Goal: Use online tool/utility: Utilize a website feature to perform a specific function

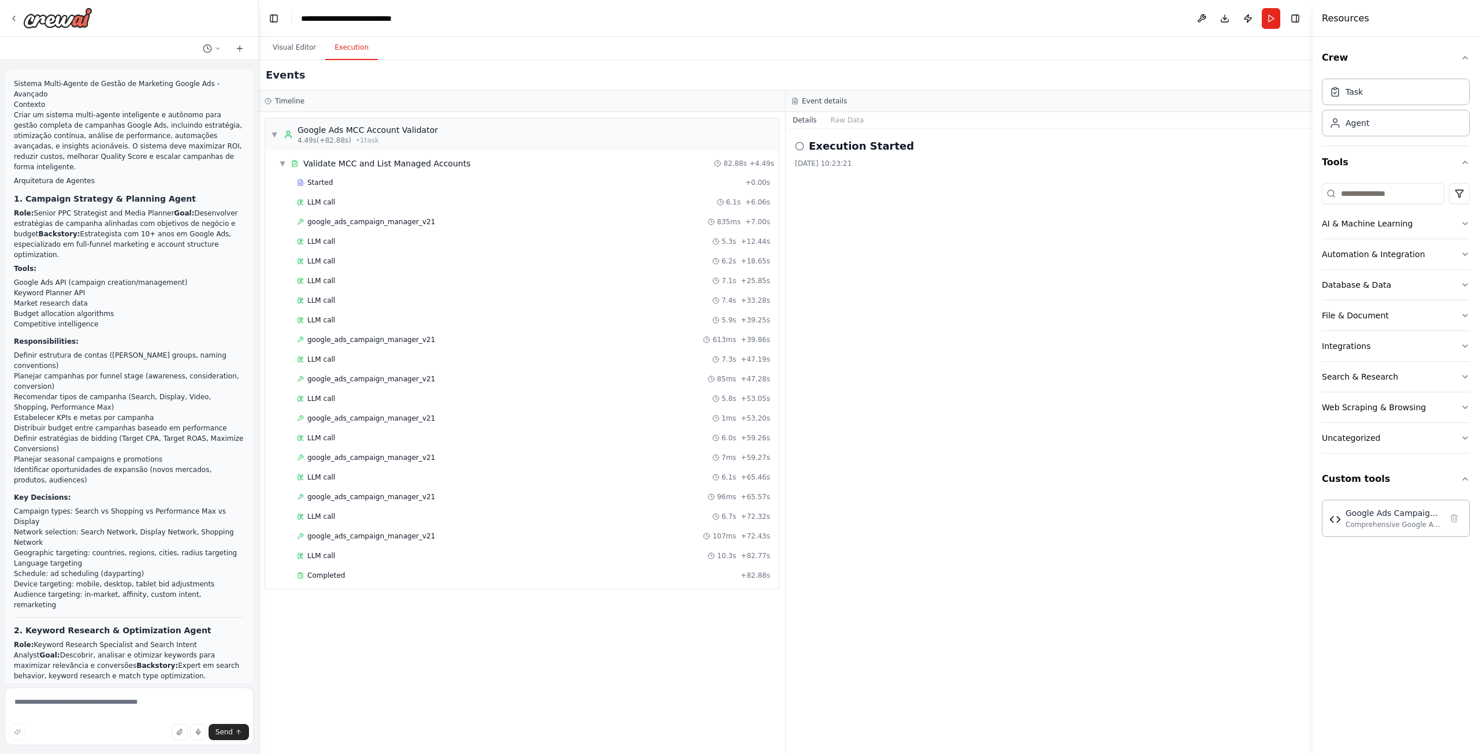
scroll to position [29123, 0]
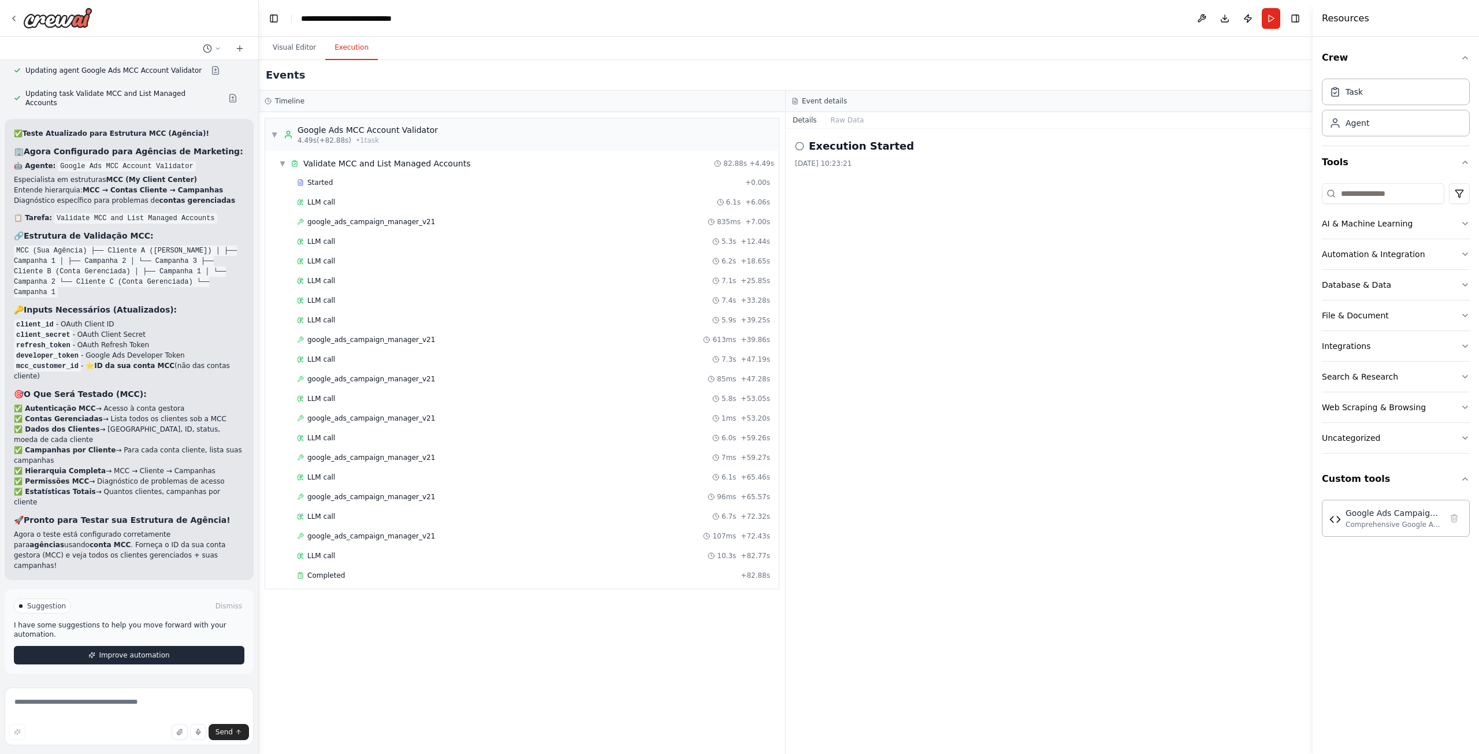
click at [153, 657] on span "Improve automation" at bounding box center [134, 654] width 70 height 9
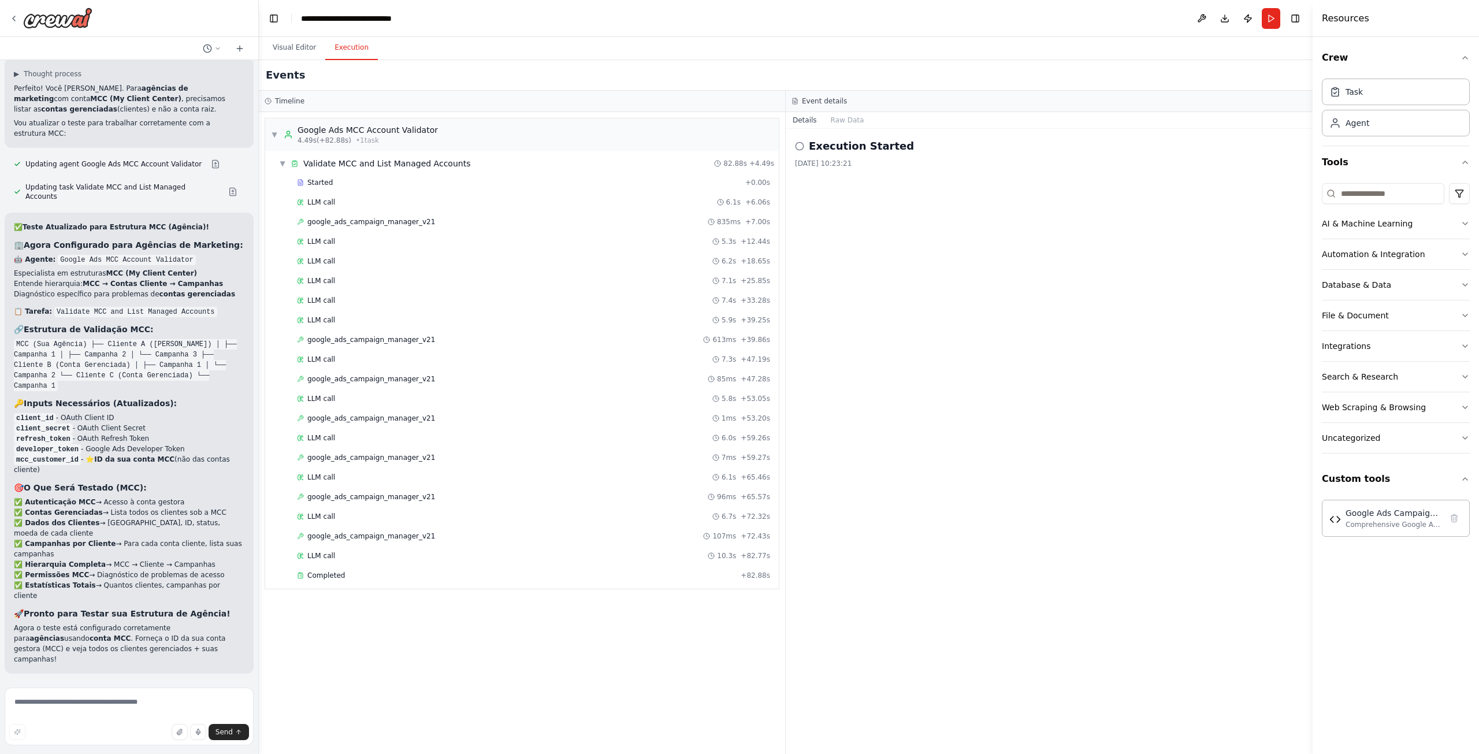
scroll to position [29074, 0]
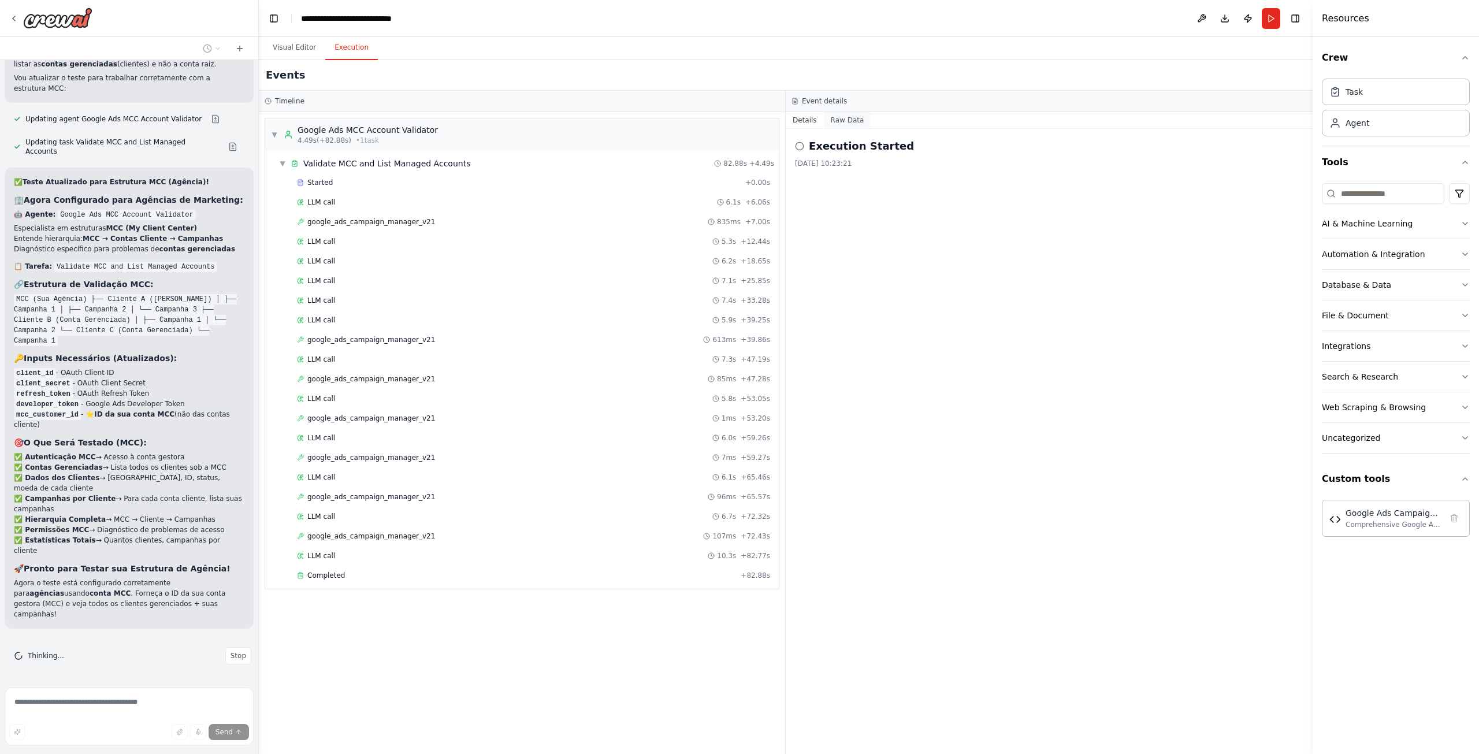
click at [847, 115] on button "Raw Data" at bounding box center [847, 120] width 47 height 16
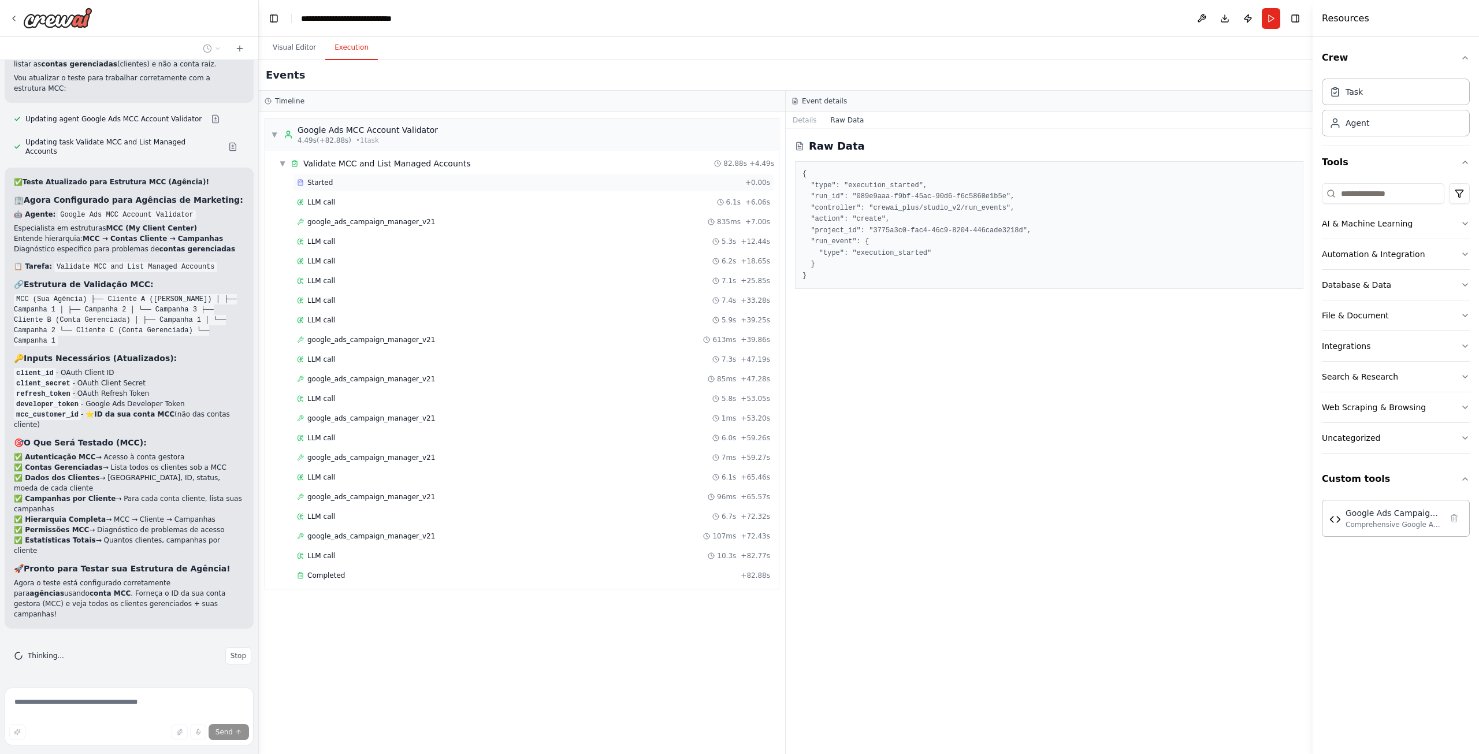
click at [341, 184] on div "Started" at bounding box center [519, 182] width 444 height 9
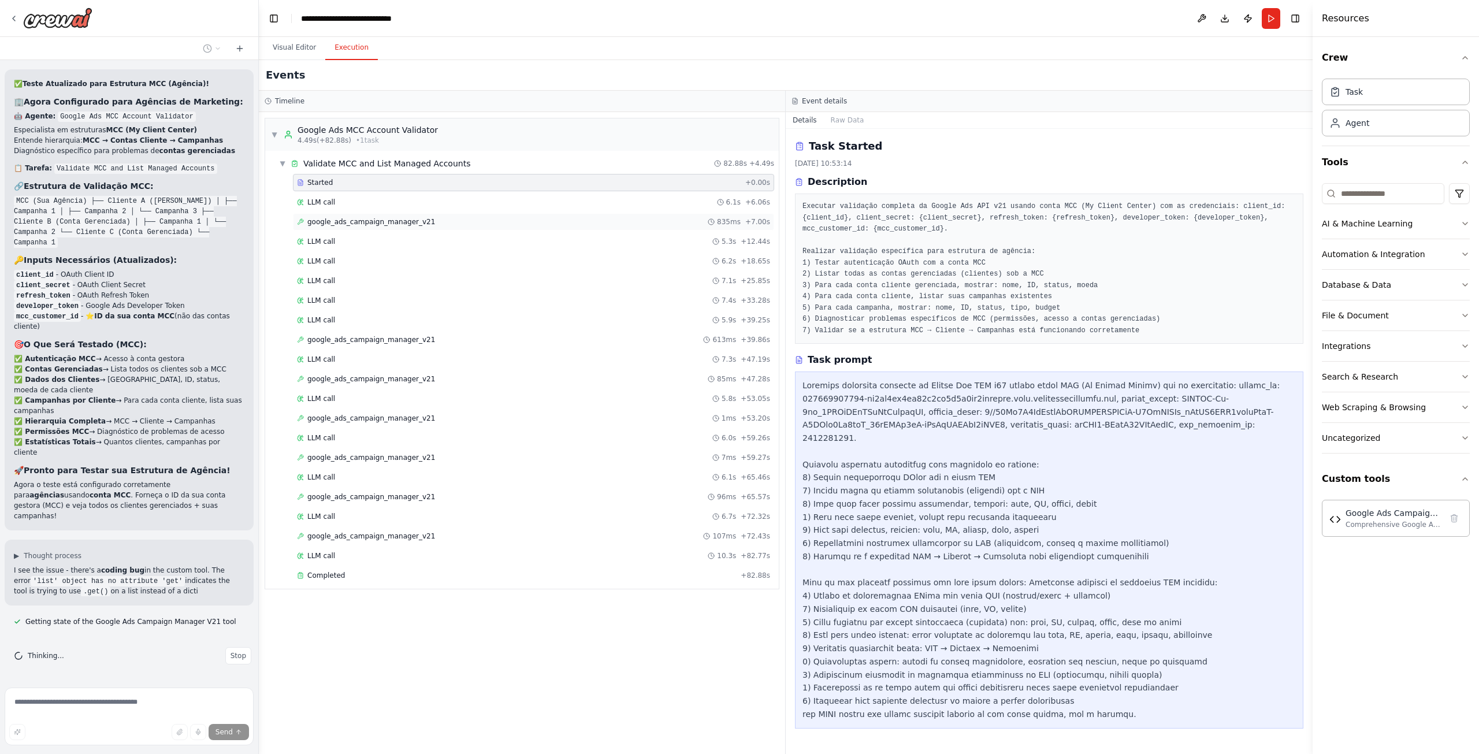
scroll to position [29186, 0]
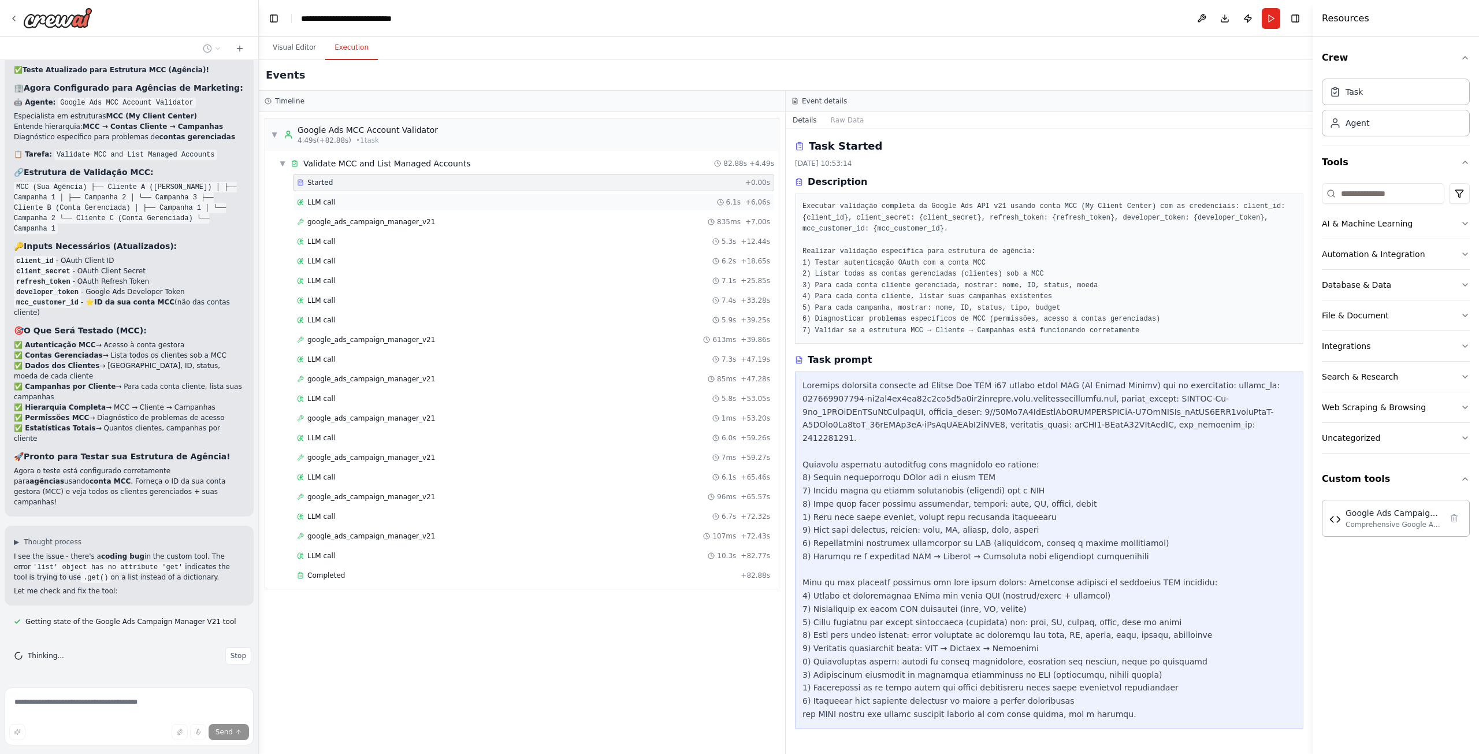
click at [357, 210] on div "LLM call 6.1s + 6.06s" at bounding box center [533, 202] width 481 height 17
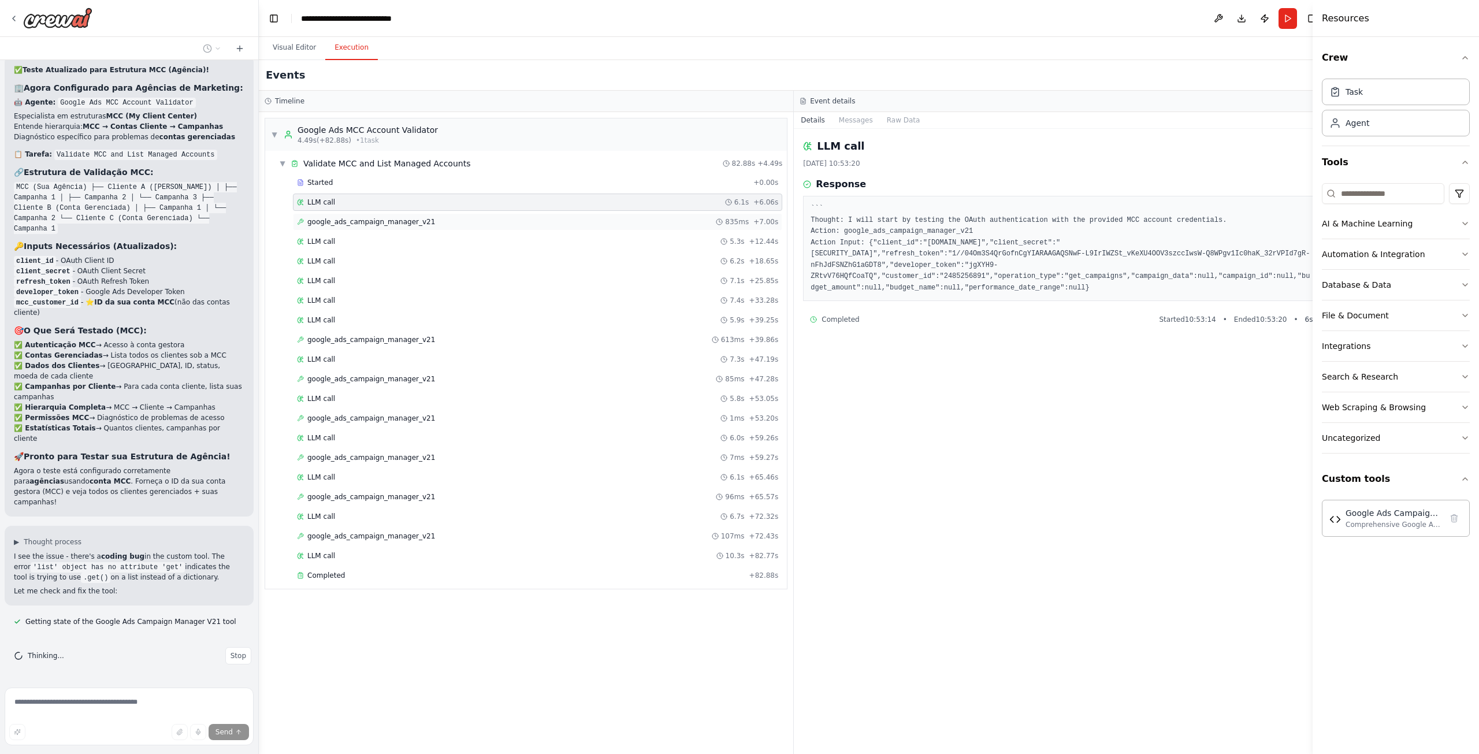
click at [366, 224] on span "google_ads_campaign_manager_v21" at bounding box center [371, 221] width 128 height 9
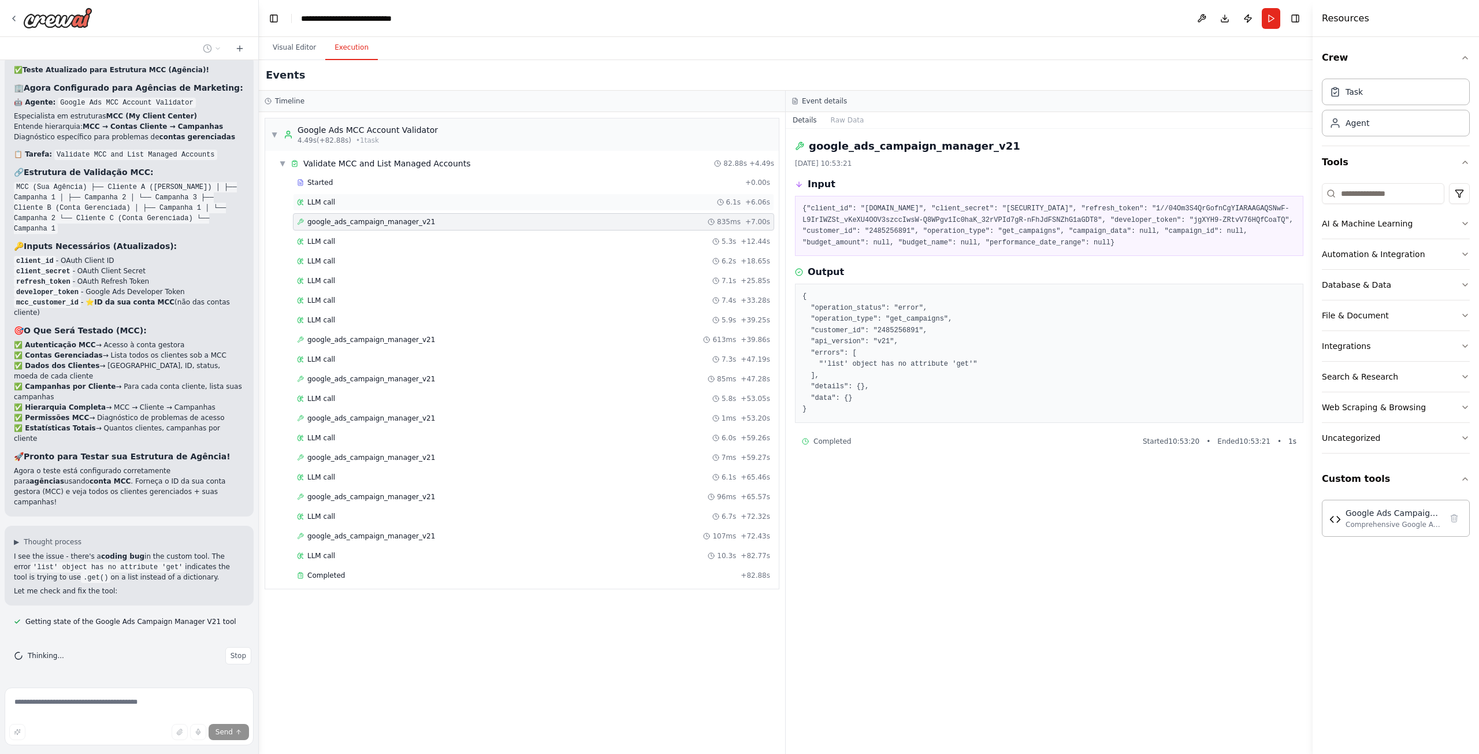
click at [360, 203] on div "LLM call 6.1s + 6.06s" at bounding box center [533, 202] width 473 height 9
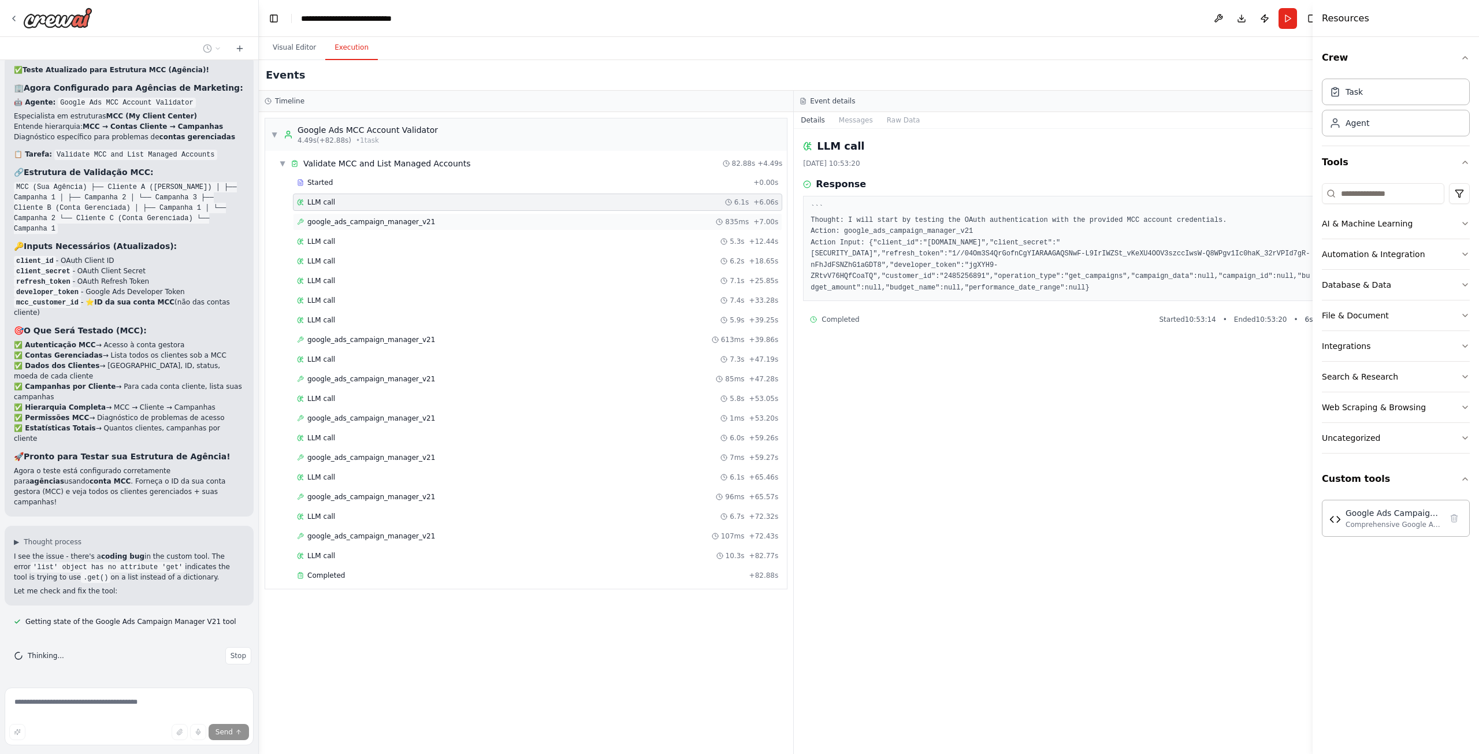
click at [370, 220] on span "google_ads_campaign_manager_v21" at bounding box center [371, 221] width 128 height 9
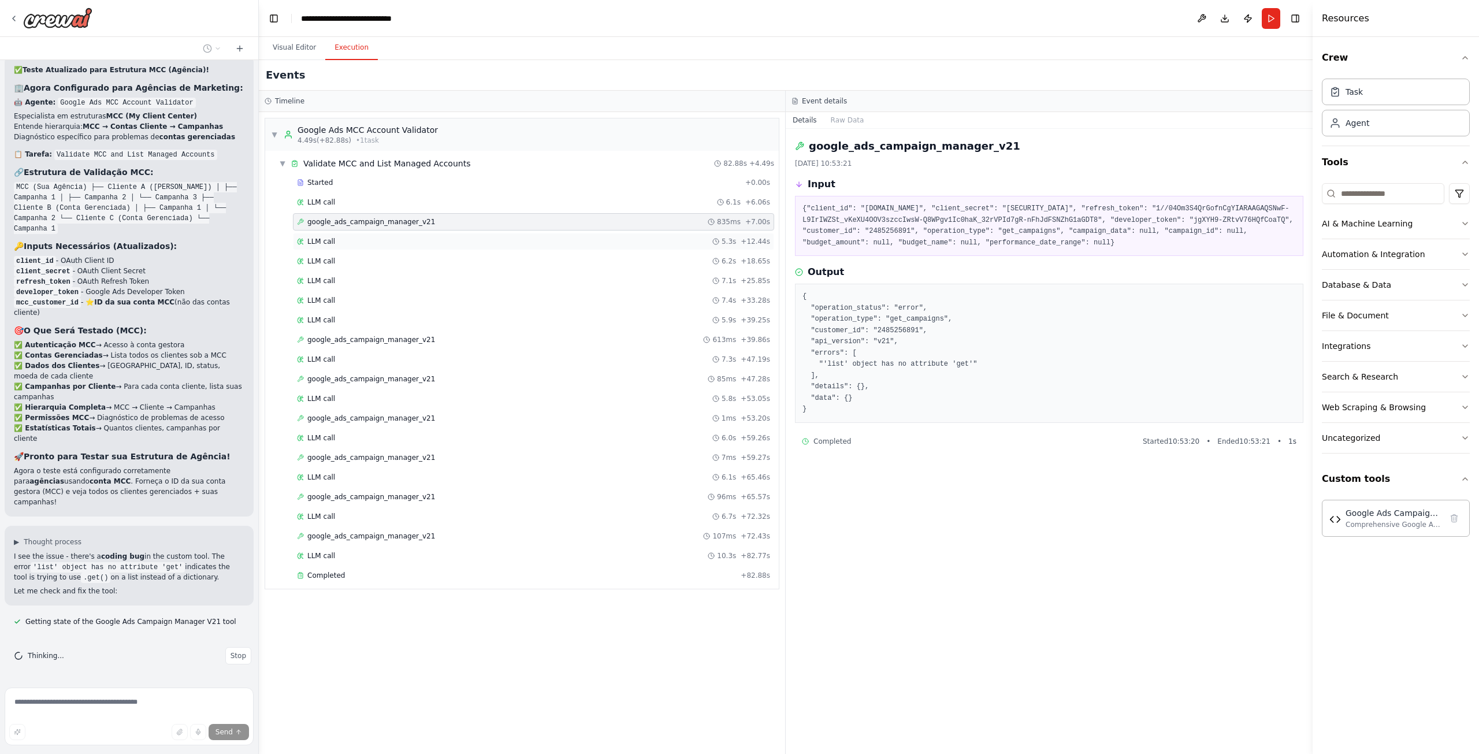
click at [370, 247] on div "LLM call 5.3s + 12.44s" at bounding box center [533, 241] width 481 height 17
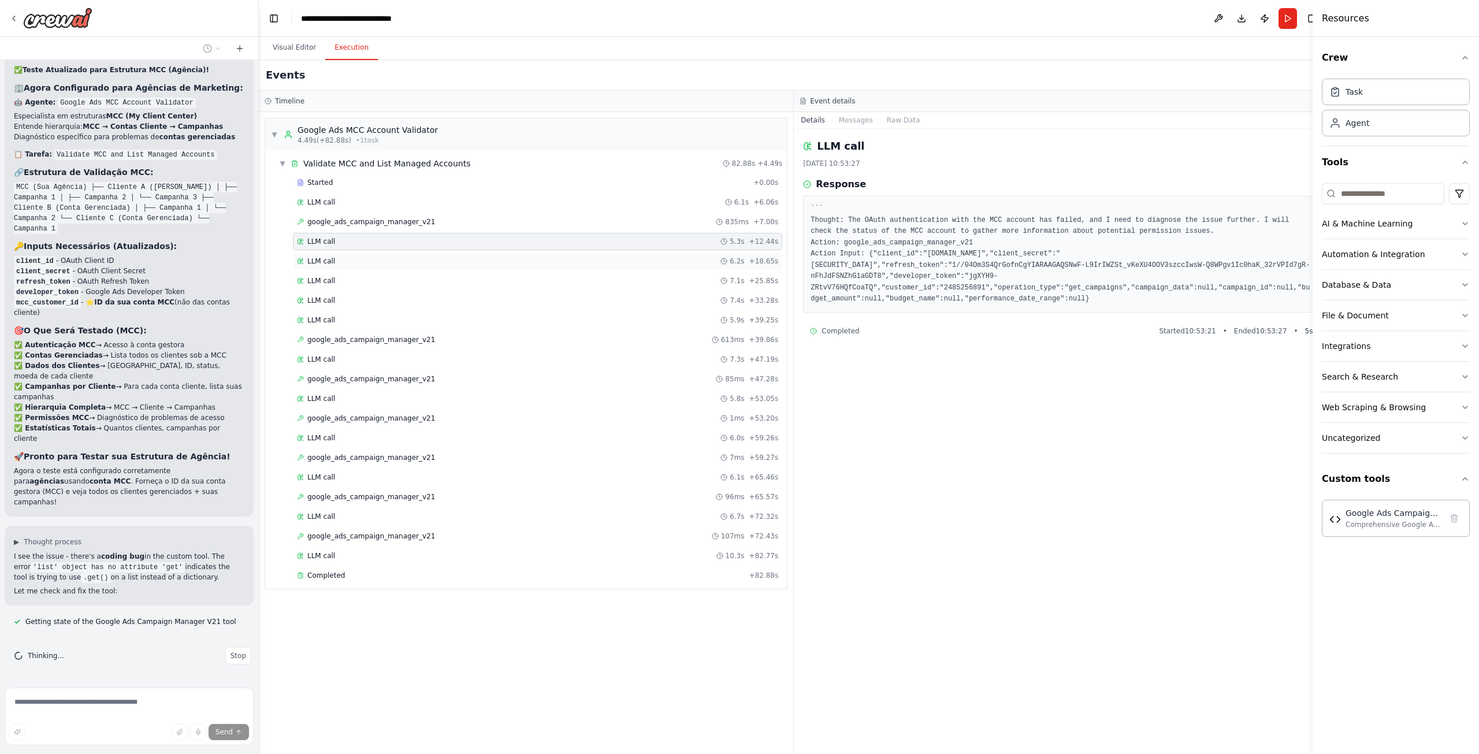
click at [384, 255] on div "LLM call 6.2s + 18.65s" at bounding box center [537, 260] width 489 height 17
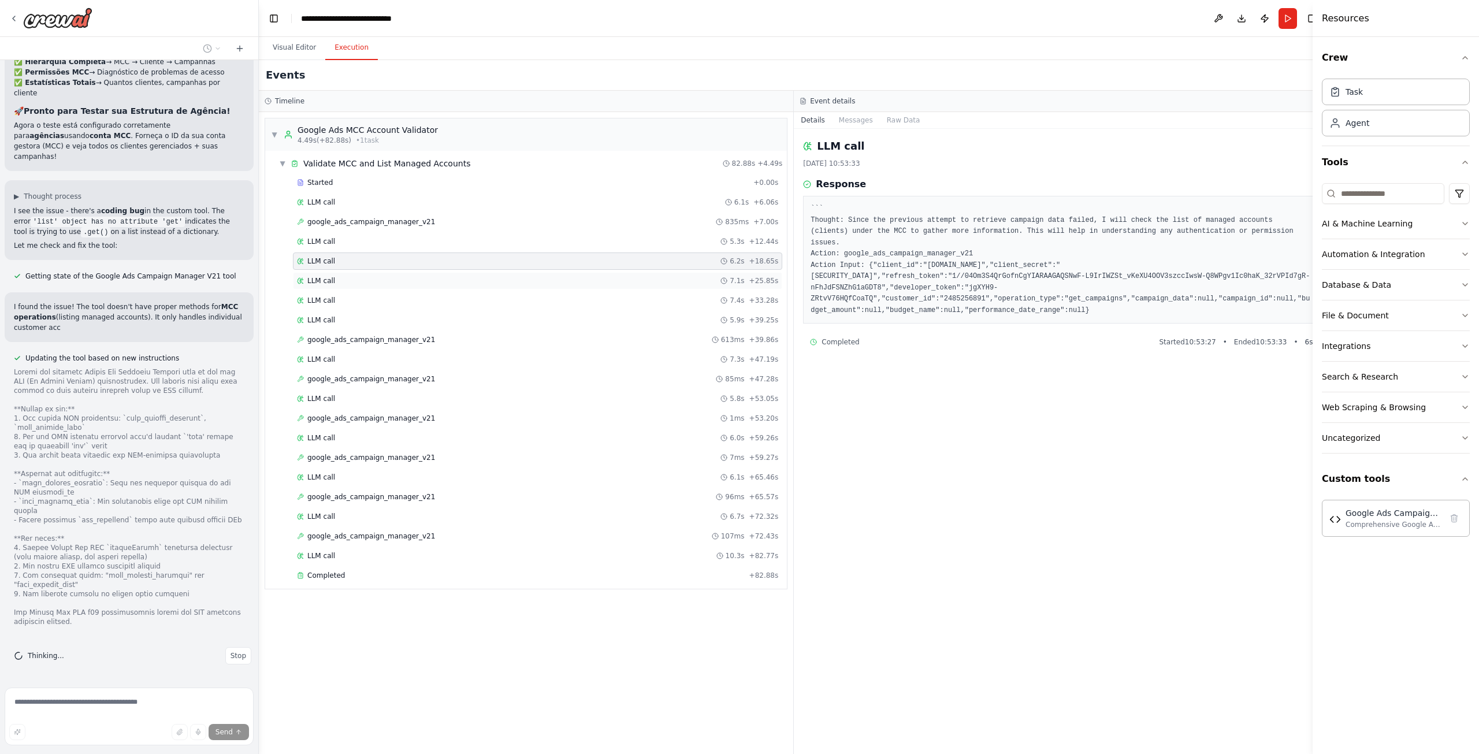
scroll to position [29513, 0]
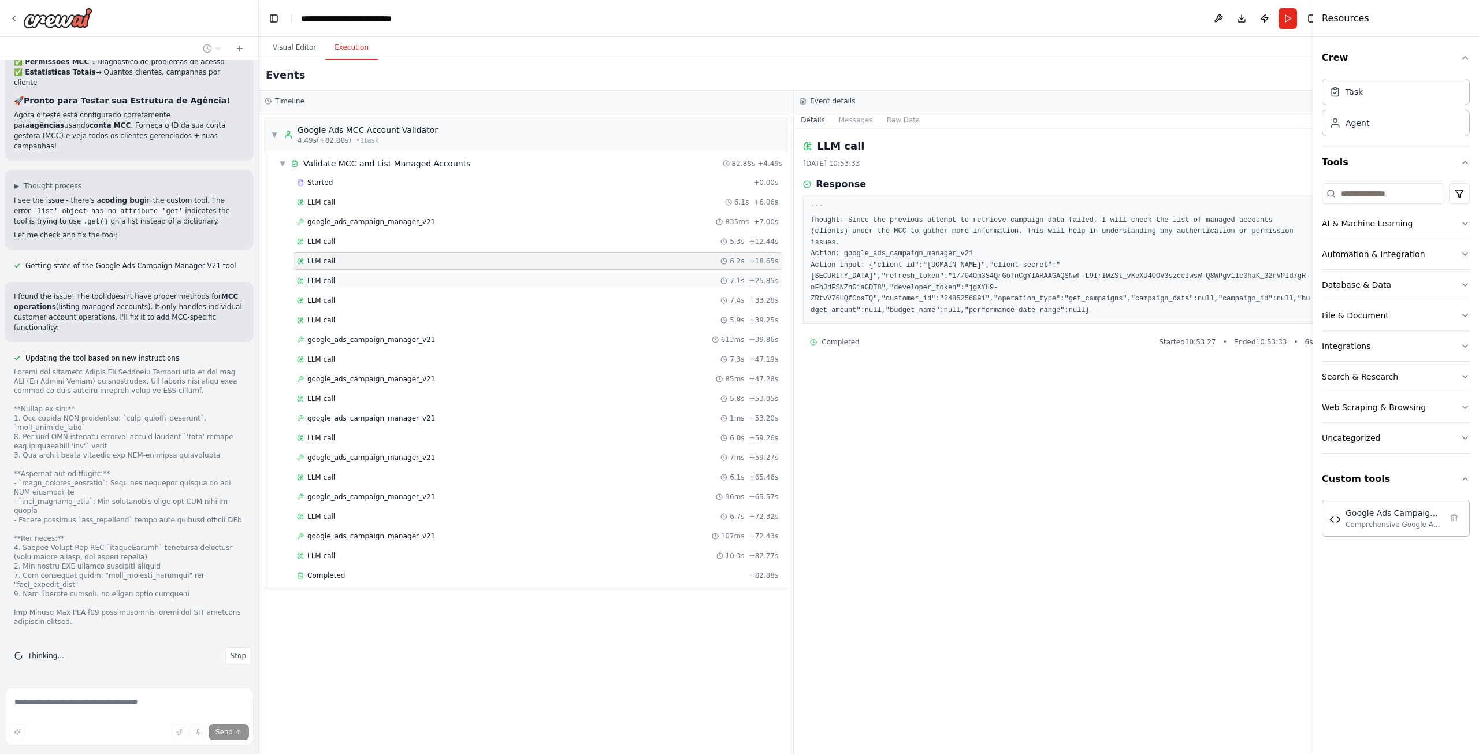
click at [381, 274] on div "LLM call 7.1s + 25.85s" at bounding box center [537, 280] width 489 height 17
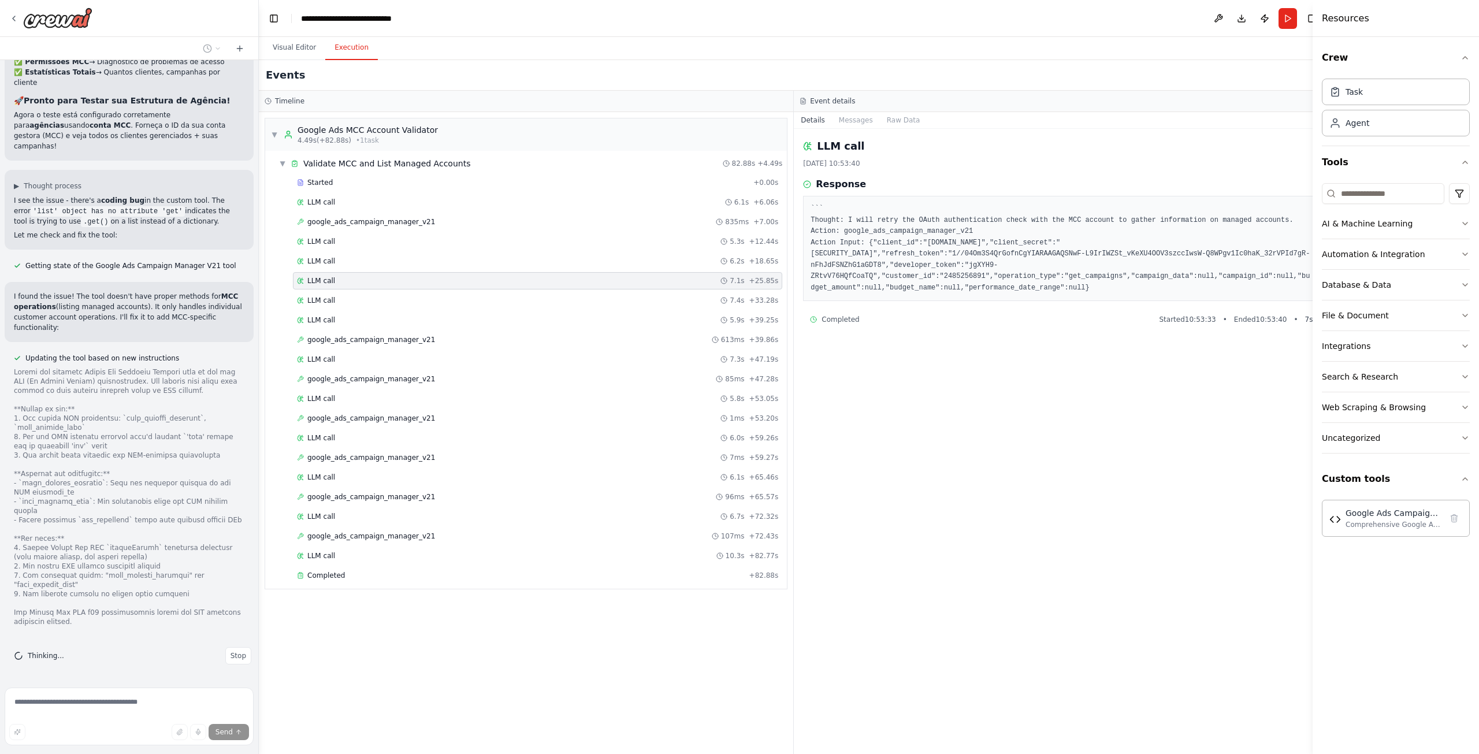
scroll to position [29536, 0]
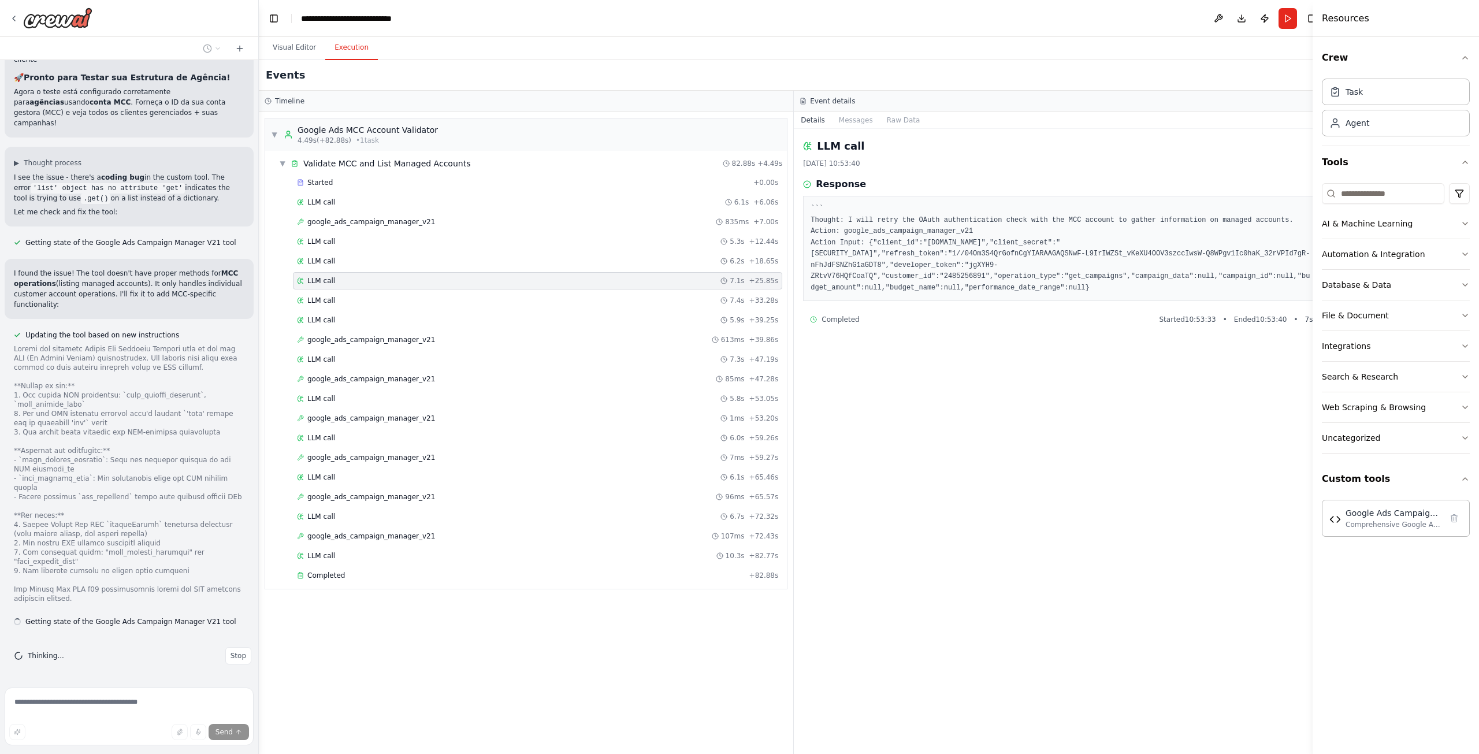
click at [386, 289] on div "LLM call 7.1s + 25.85s" at bounding box center [537, 280] width 489 height 17
click at [383, 301] on div "LLM call 7.4s + 33.28s" at bounding box center [537, 300] width 481 height 9
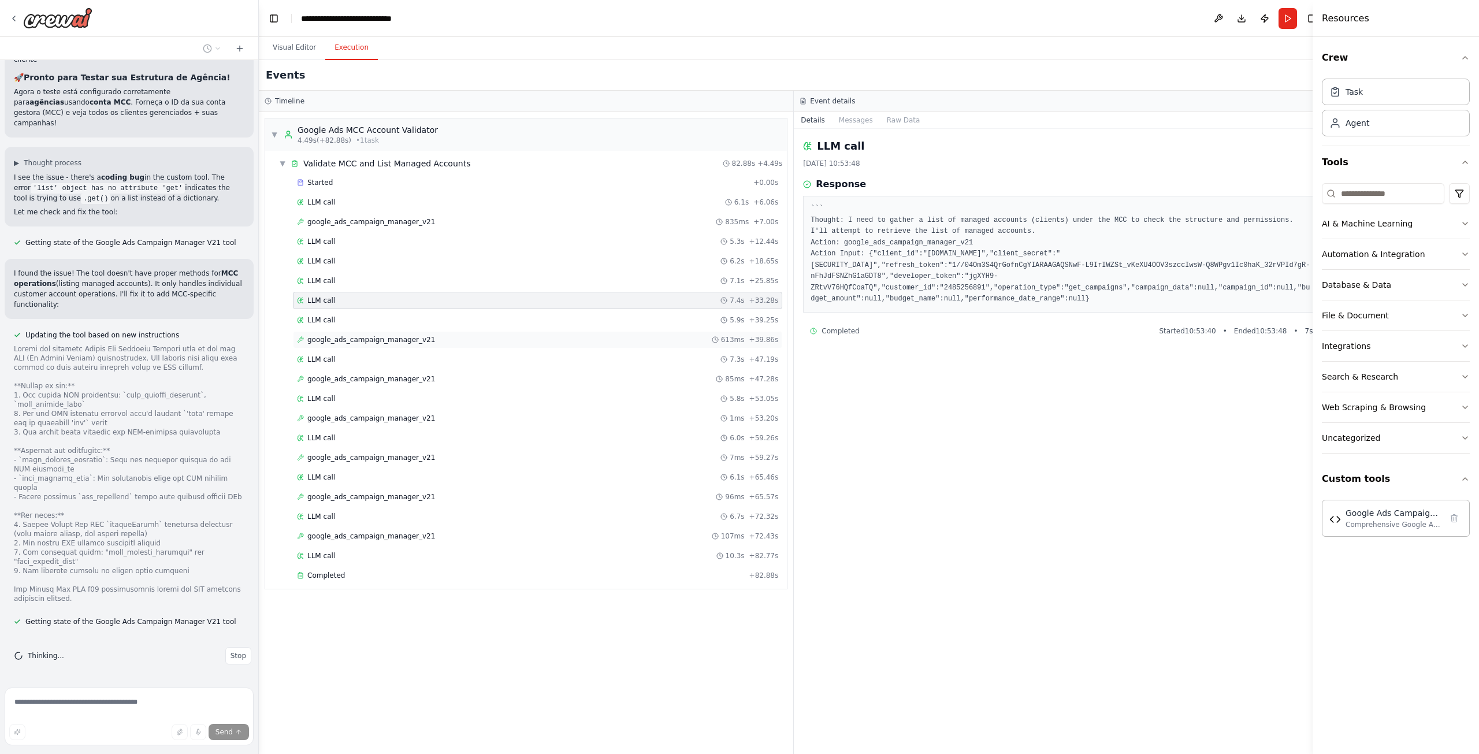
click at [391, 341] on span "google_ads_campaign_manager_v21" at bounding box center [371, 339] width 128 height 9
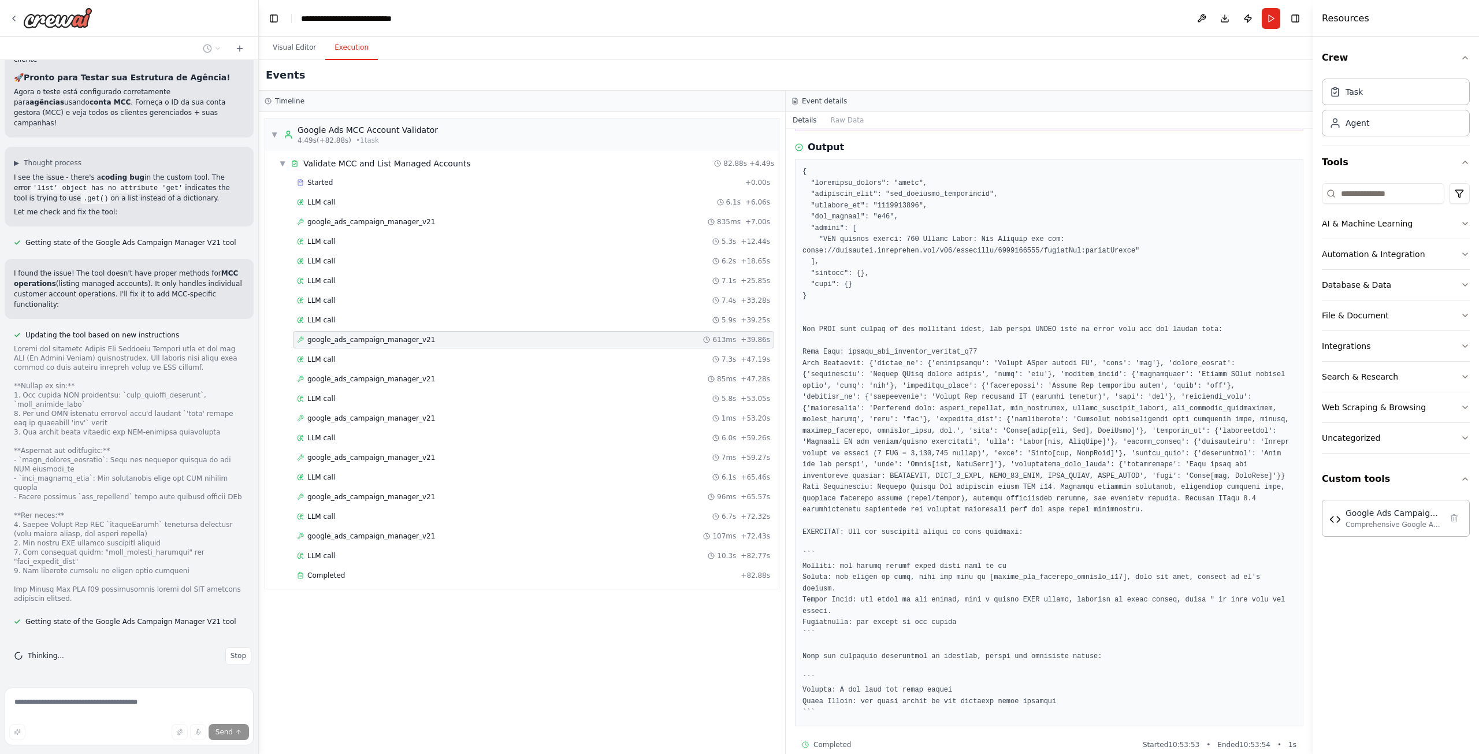
scroll to position [129, 0]
click at [401, 356] on div "LLM call 7.3s + 47.19s" at bounding box center [533, 359] width 473 height 9
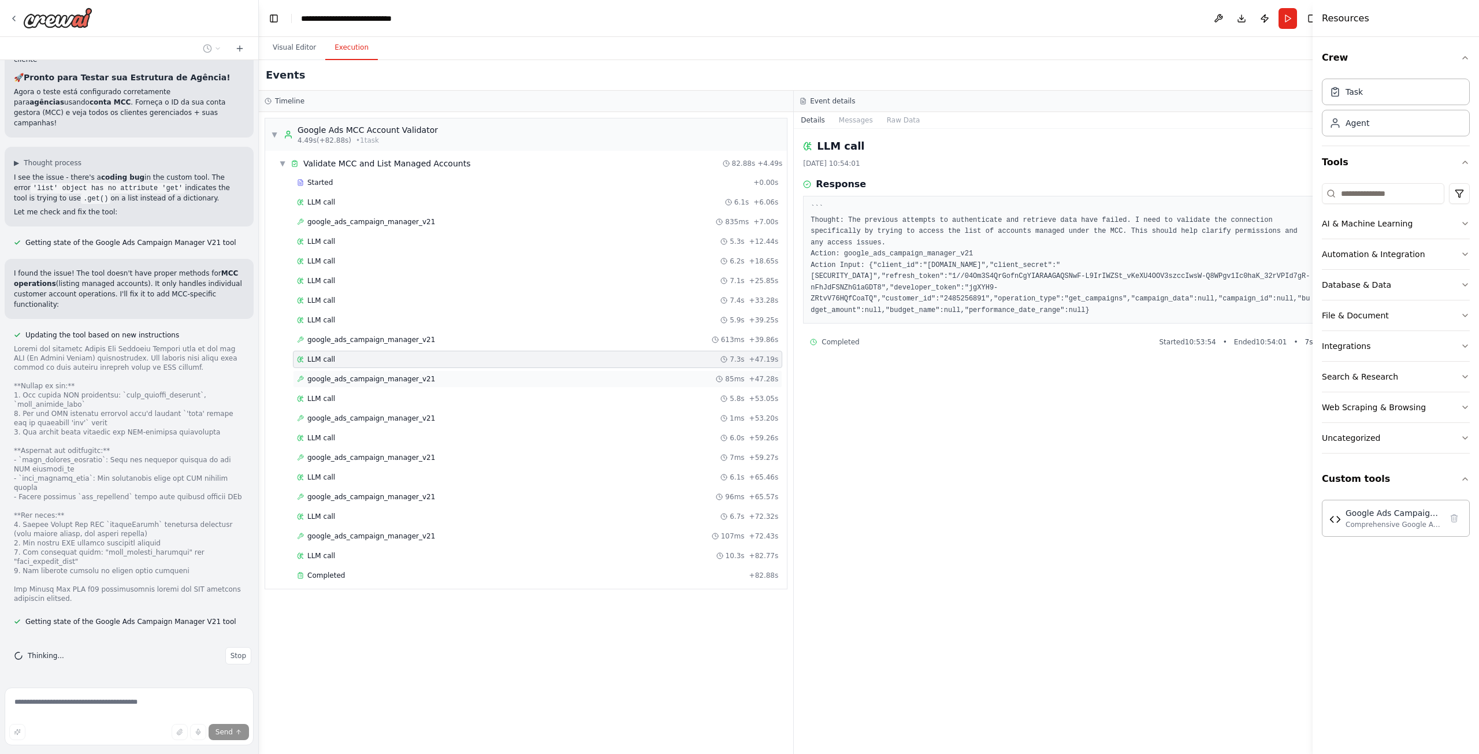
click at [481, 384] on div "google_ads_campaign_manager_v21 85ms + 47.28s" at bounding box center [537, 378] width 489 height 17
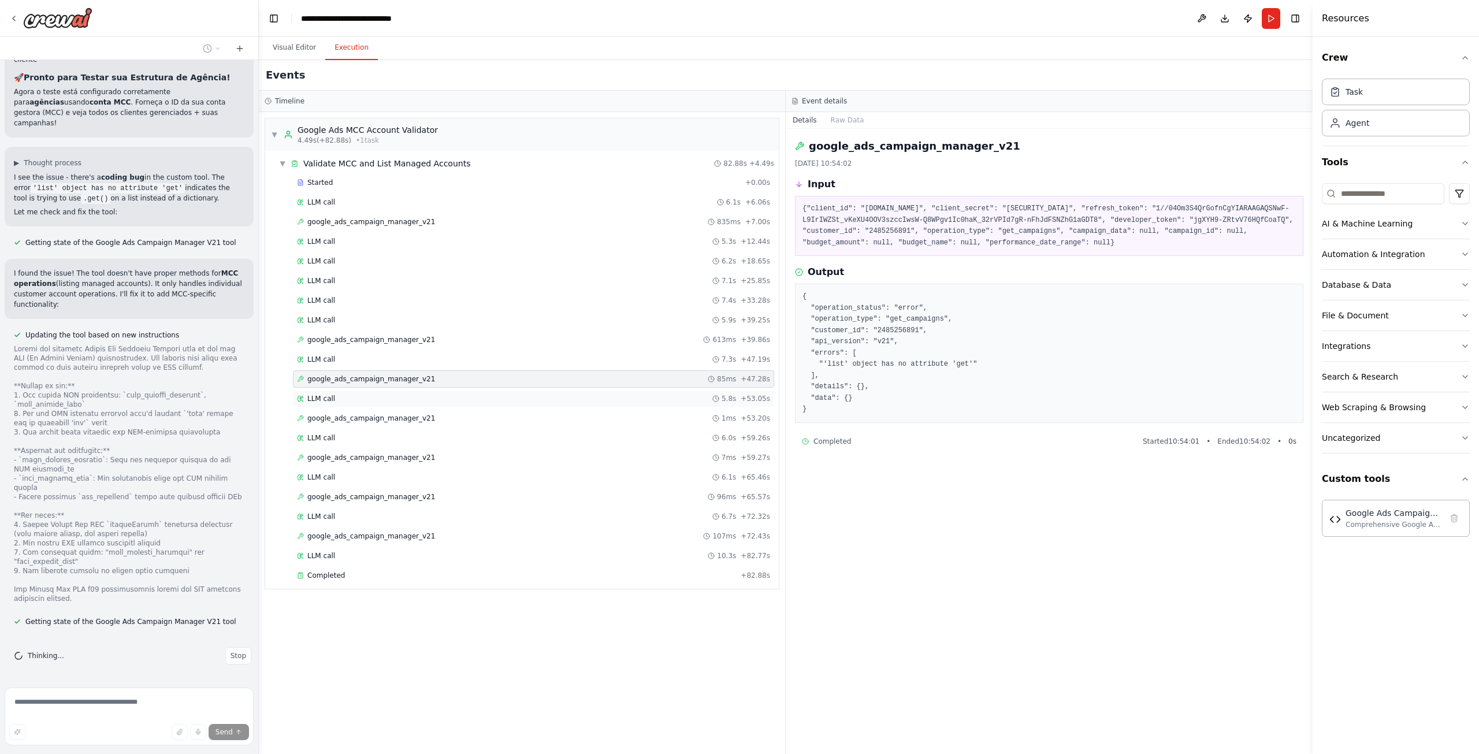
click at [503, 396] on div "LLM call 5.8s + 53.05s" at bounding box center [533, 398] width 473 height 9
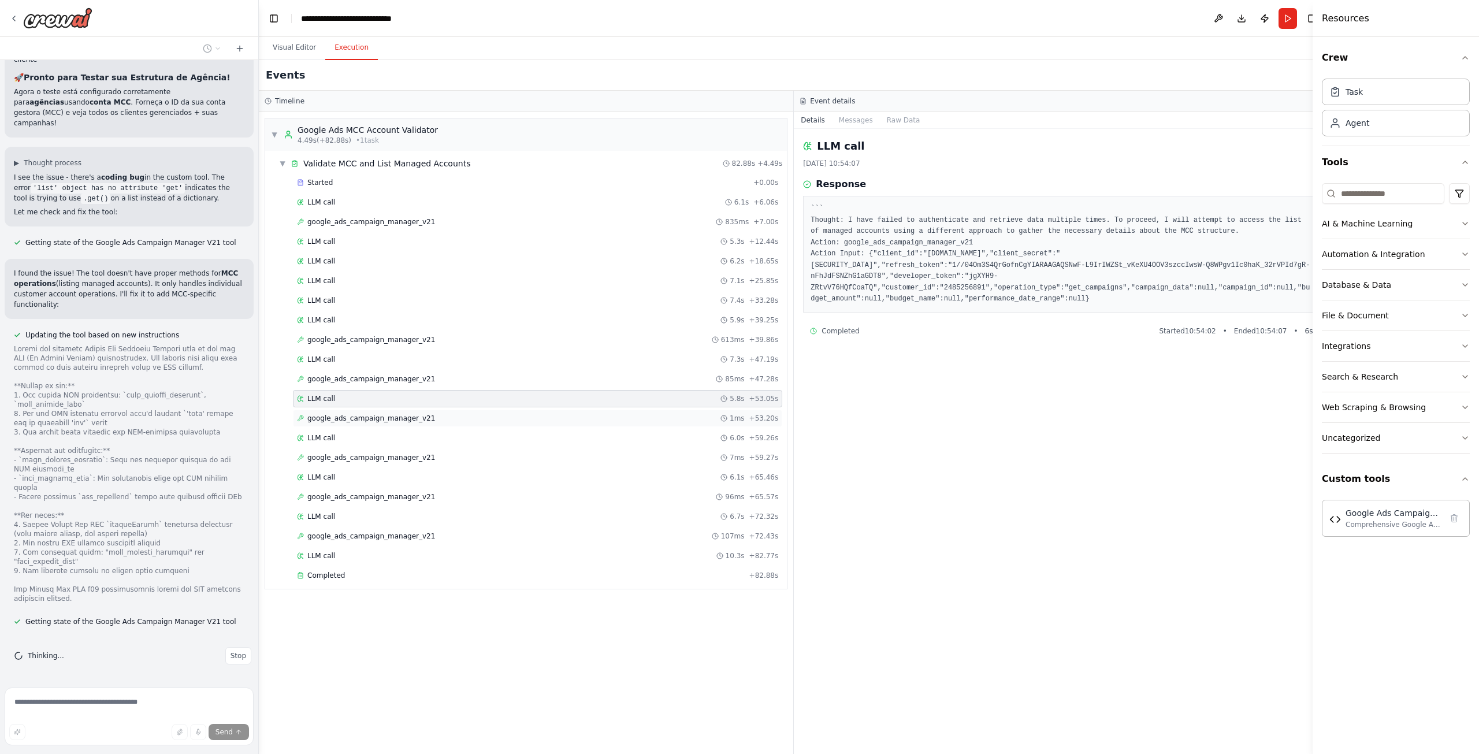
click at [492, 418] on div "google_ads_campaign_manager_v21 1ms + 53.20s" at bounding box center [537, 418] width 481 height 9
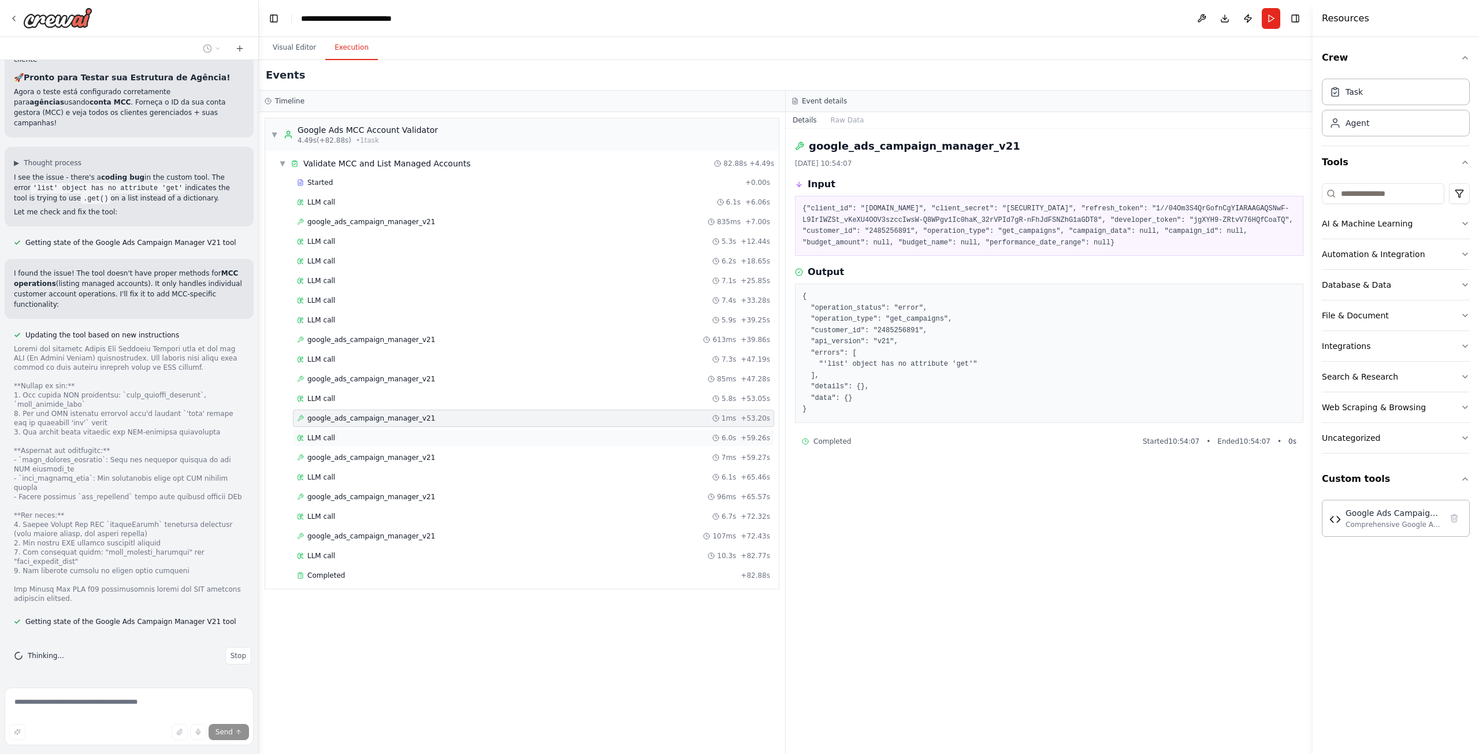
click at [474, 441] on div "LLM call 6.0s + 59.26s" at bounding box center [533, 437] width 473 height 9
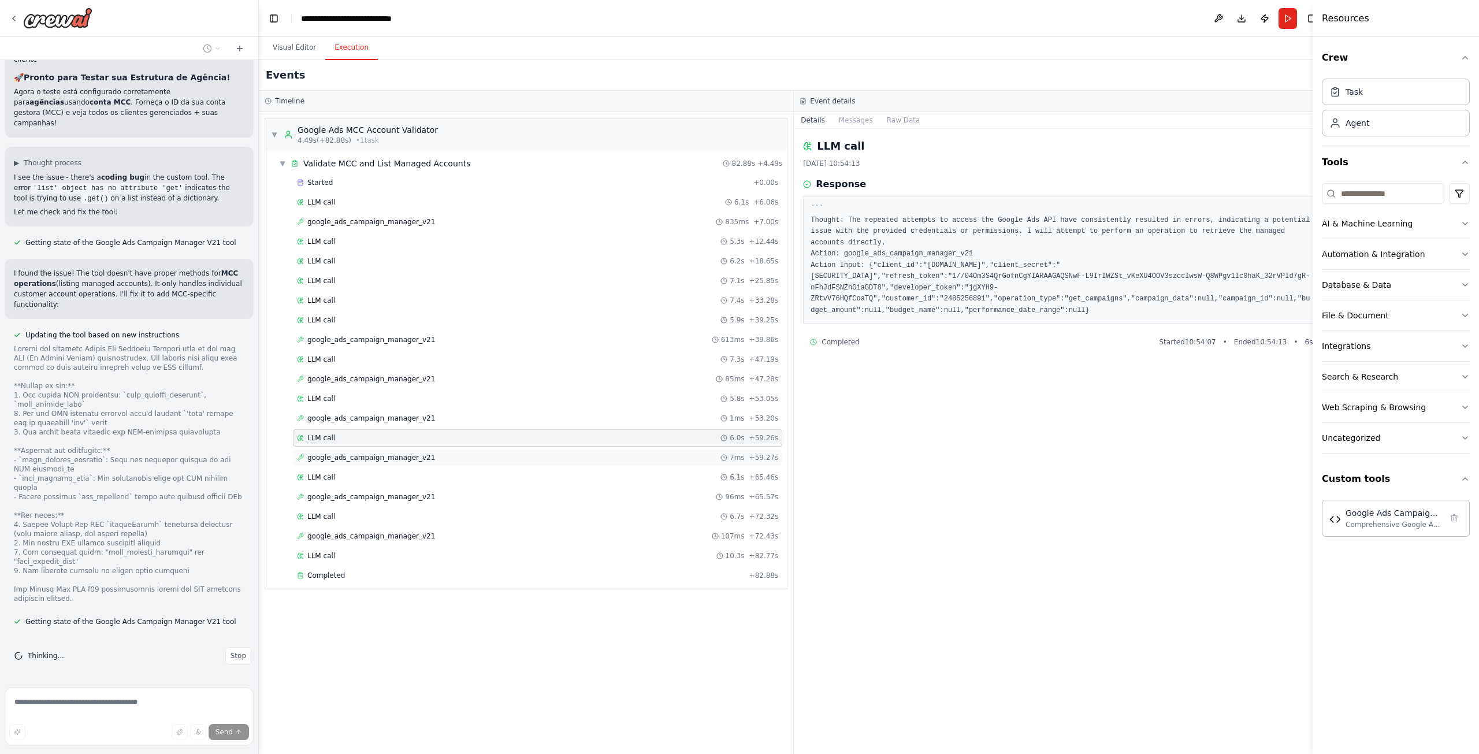
click at [479, 459] on div "google_ads_campaign_manager_v21 7ms + 59.27s" at bounding box center [537, 457] width 481 height 9
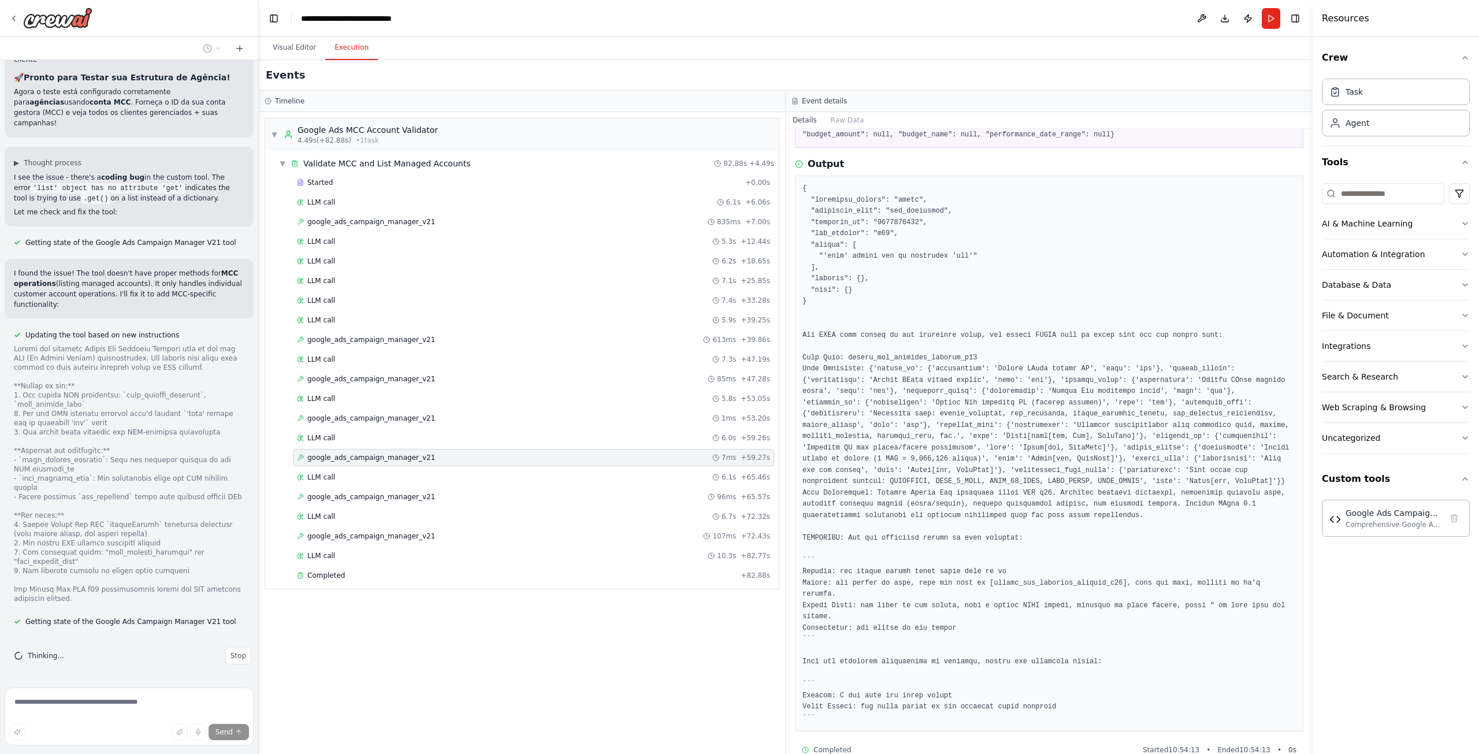
scroll to position [118, 0]
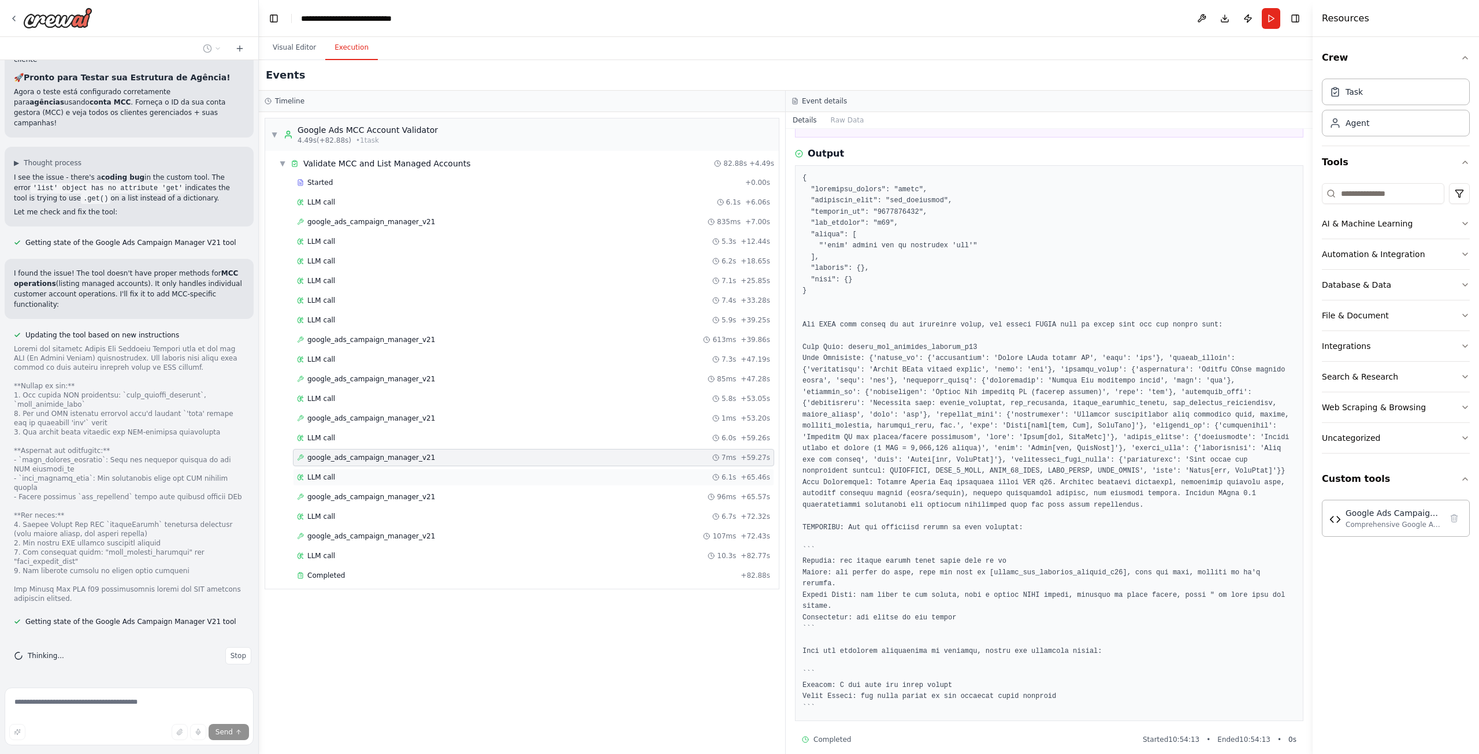
click at [455, 473] on div "LLM call 6.1s + 65.46s" at bounding box center [533, 477] width 473 height 9
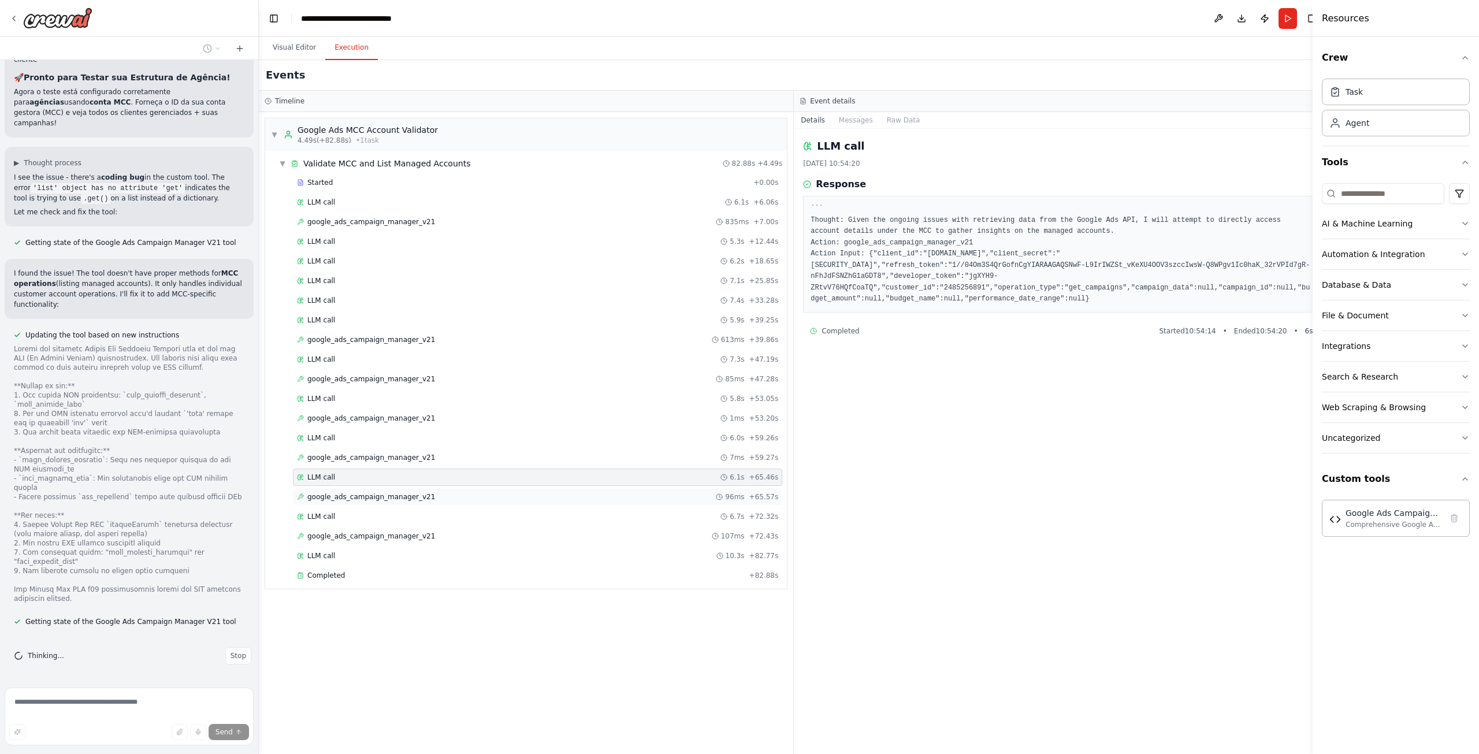
click at [438, 494] on div "google_ads_campaign_manager_v21 96ms + 65.57s" at bounding box center [537, 496] width 481 height 9
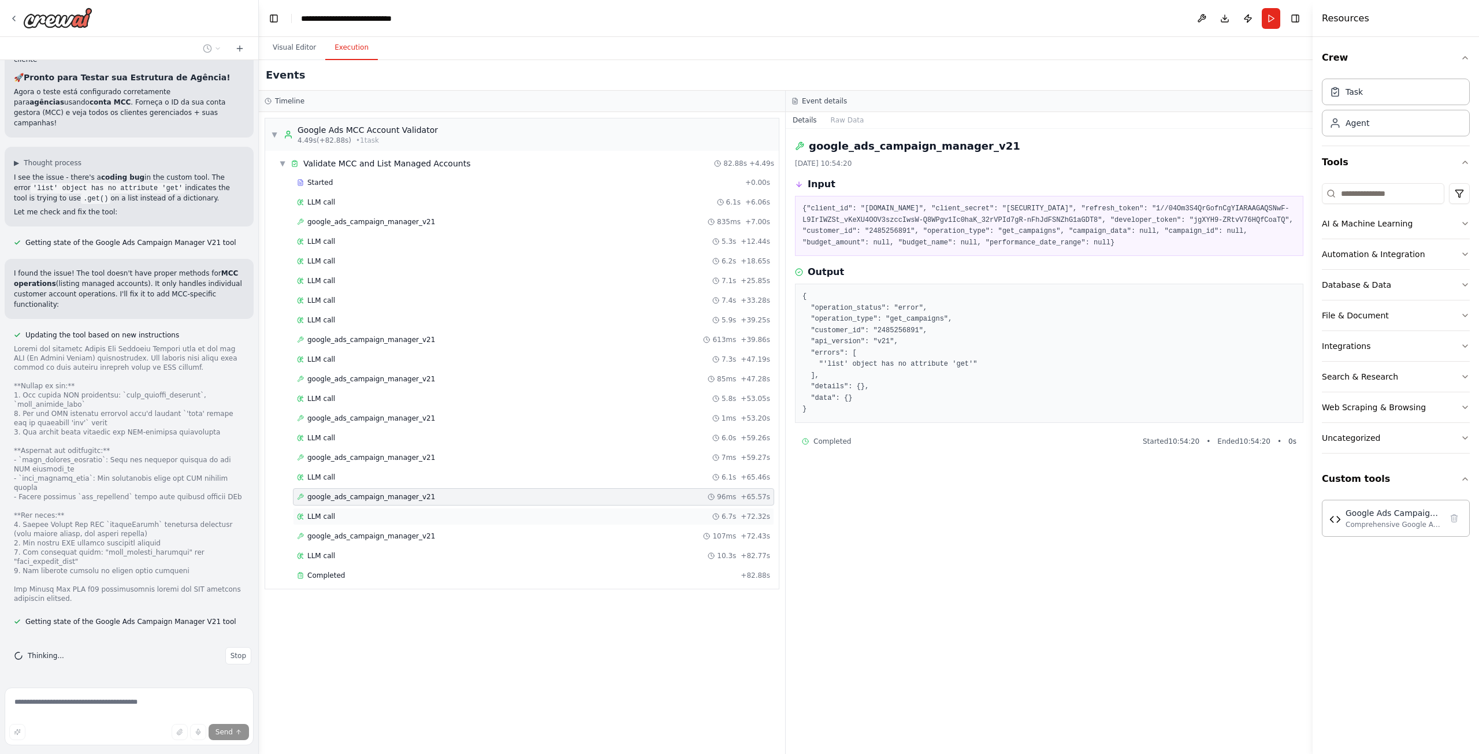
click at [437, 520] on div "LLM call 6.7s + 72.32s" at bounding box center [533, 516] width 473 height 9
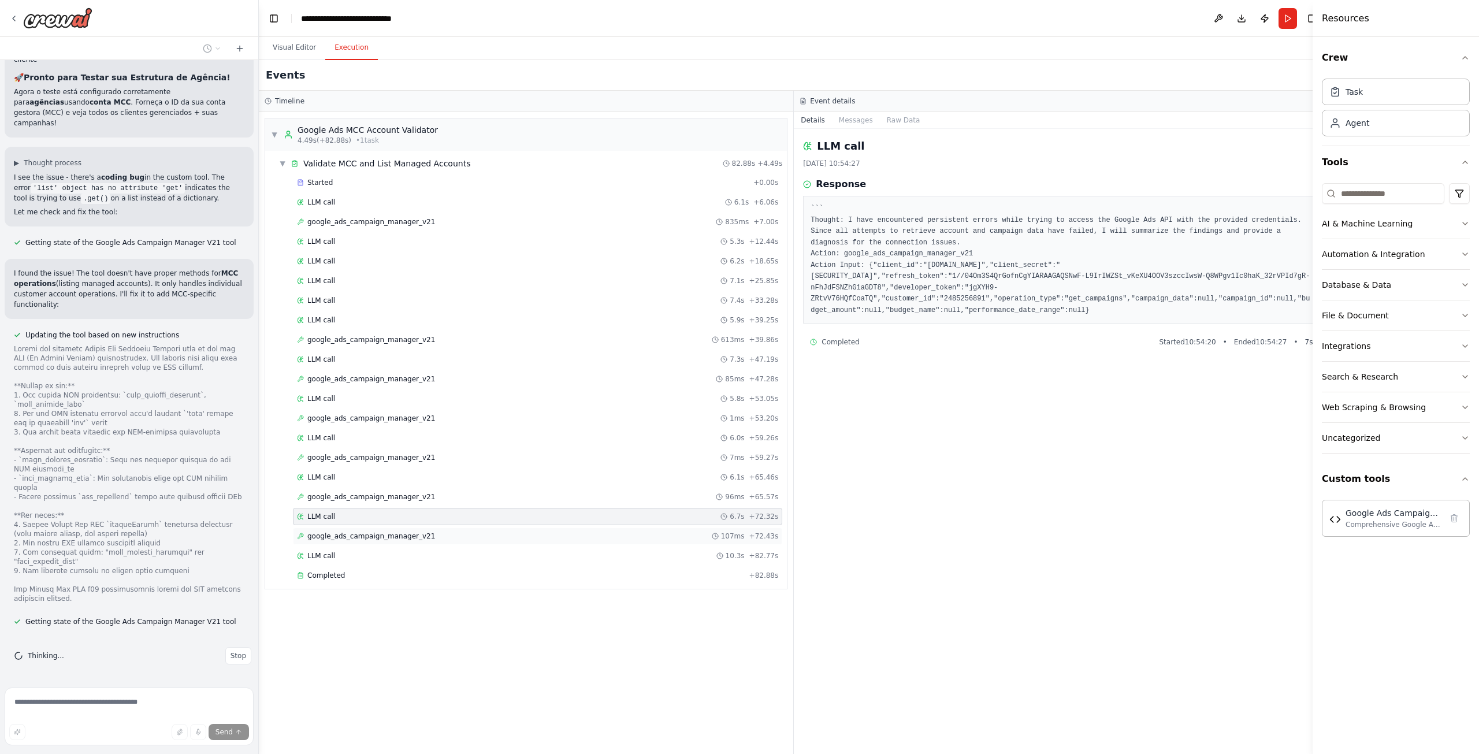
click at [440, 527] on div "google_ads_campaign_manager_v21 107ms + 72.43s" at bounding box center [537, 535] width 489 height 17
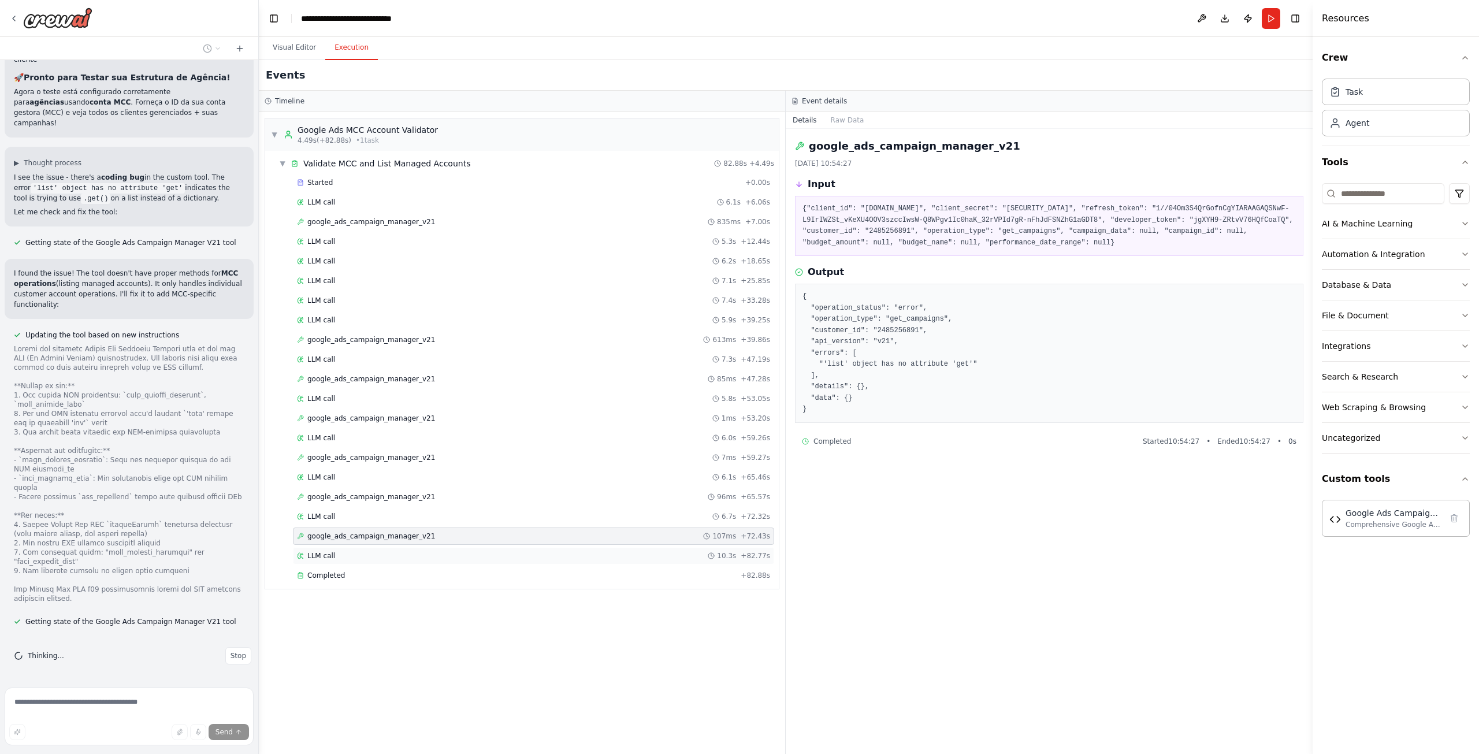
click at [423, 559] on div "LLM call 10.3s + 82.77s" at bounding box center [533, 555] width 473 height 9
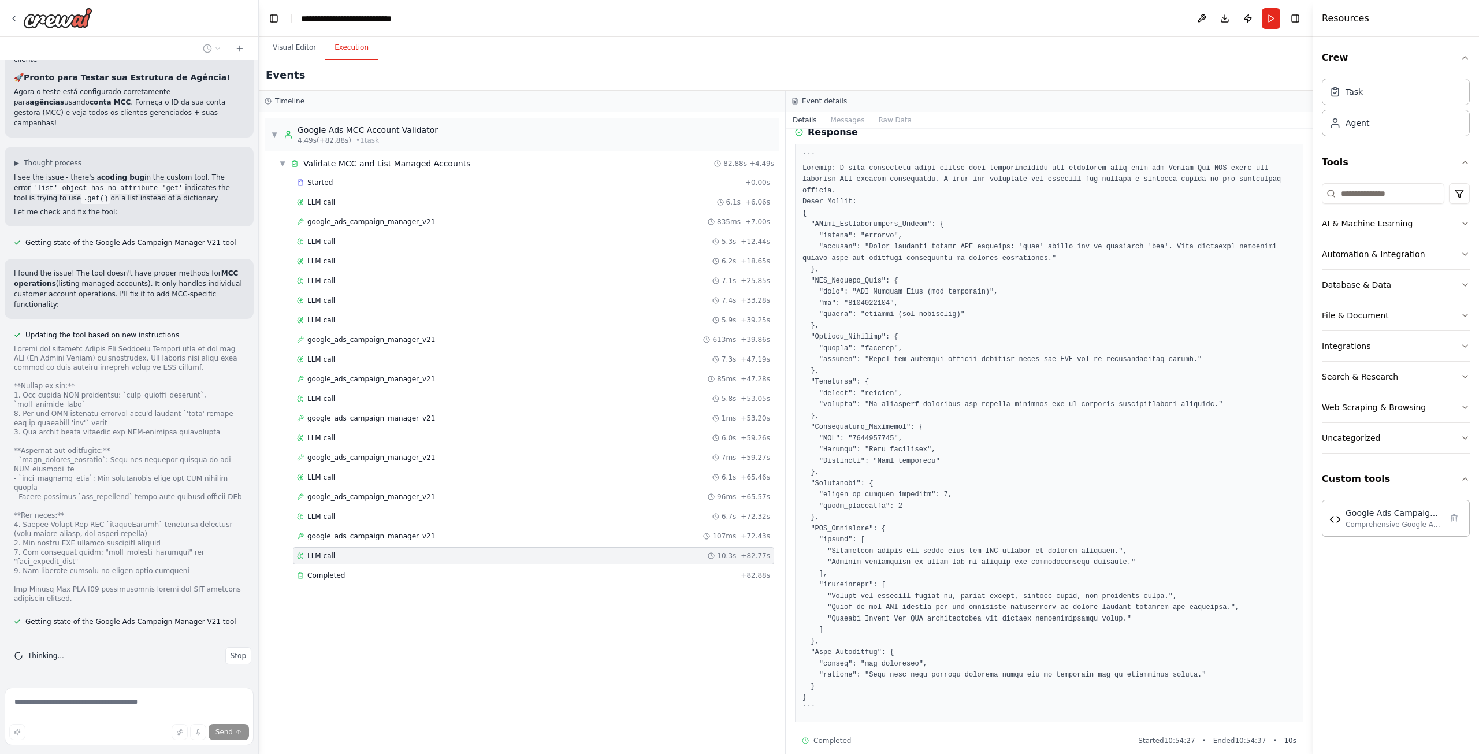
scroll to position [53, 0]
click at [388, 578] on div "Completed" at bounding box center [516, 575] width 439 height 9
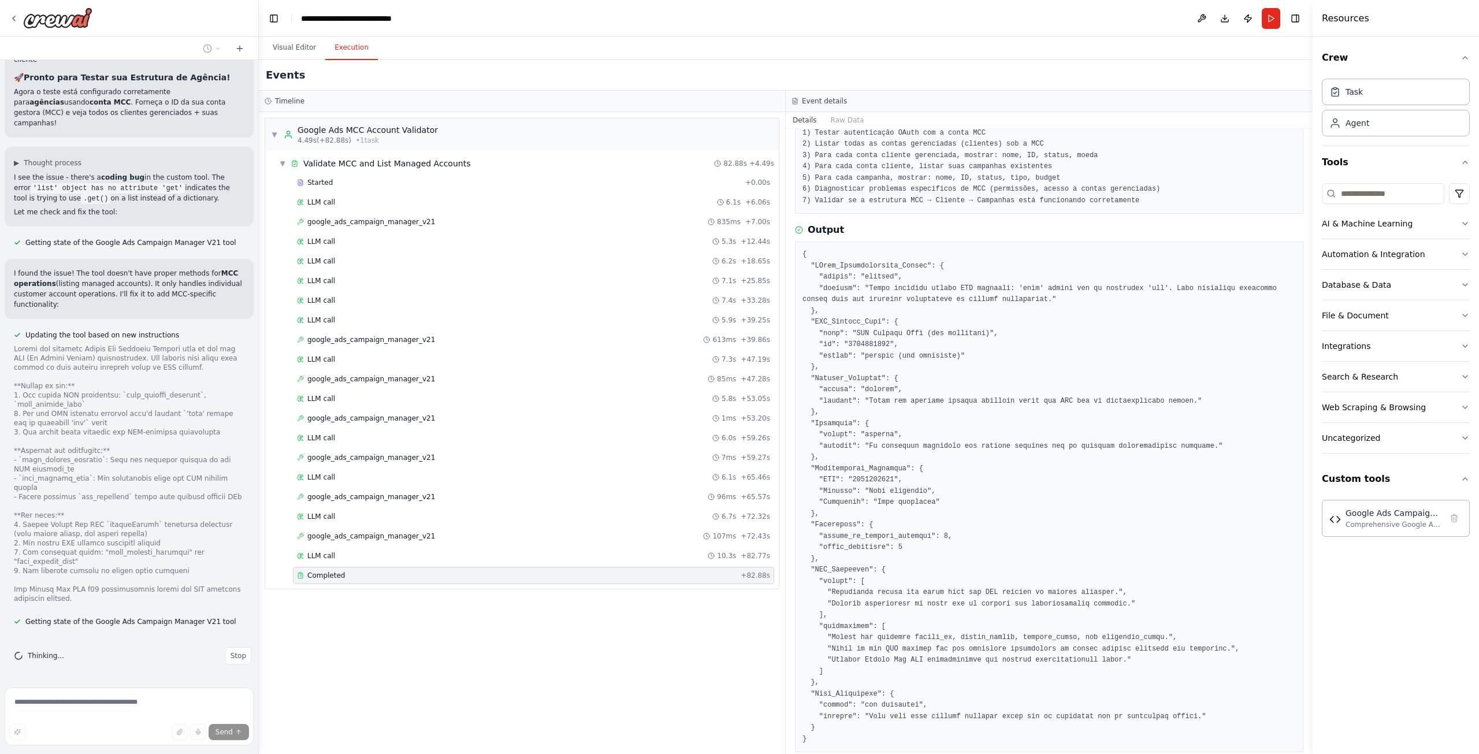
scroll to position [147, 0]
